Goal: Find specific page/section: Find specific page/section

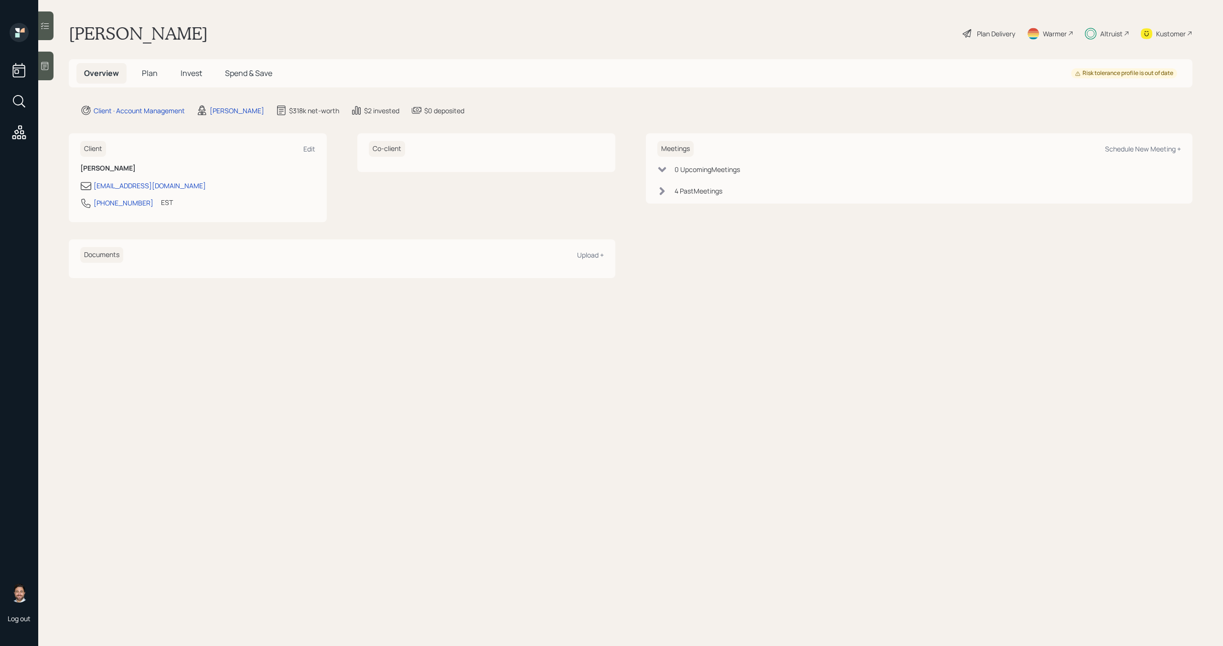
click at [1113, 35] on div "Altruist" at bounding box center [1112, 34] width 22 height 10
